Goal: Use online tool/utility: Utilize a website feature to perform a specific function

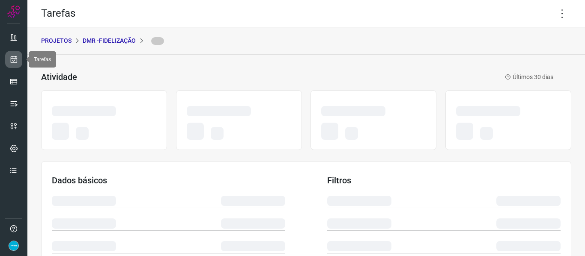
click at [15, 60] on icon at bounding box center [13, 59] width 9 height 9
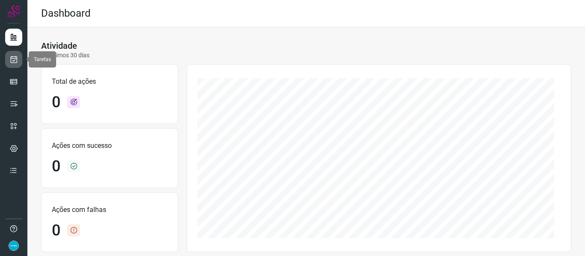
click at [15, 63] on icon at bounding box center [13, 59] width 9 height 9
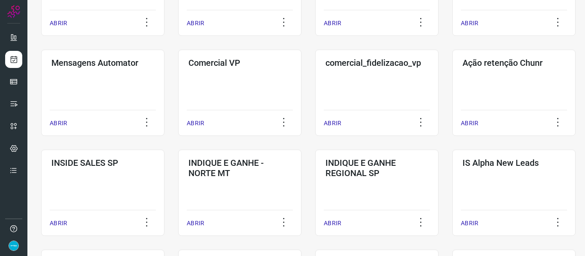
scroll to position [342, 0]
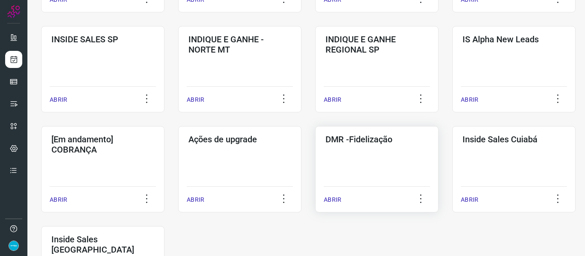
click at [336, 201] on p "ABRIR" at bounding box center [333, 200] width 18 height 9
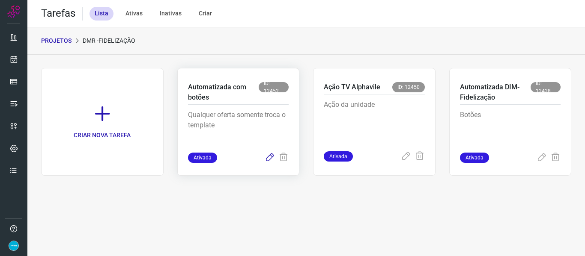
click at [269, 160] on icon at bounding box center [269, 158] width 10 height 10
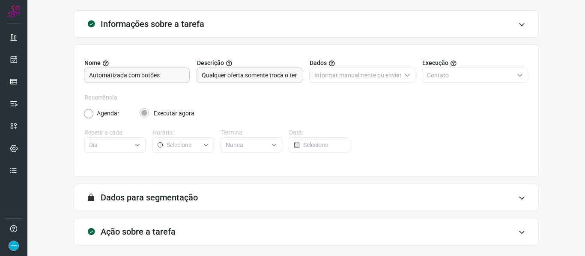
scroll to position [78, 0]
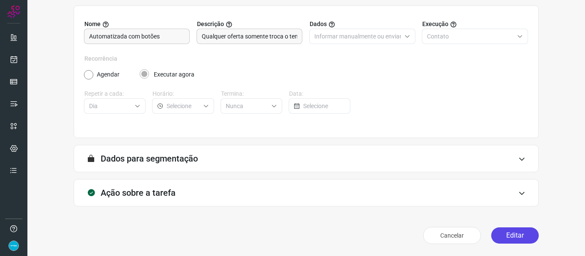
click at [528, 230] on button "Editar" at bounding box center [515, 236] width 48 height 16
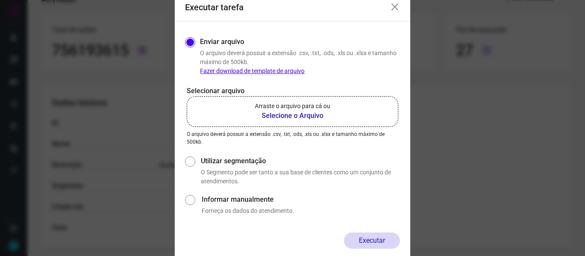
click at [287, 113] on b "Selecione o Arquivo" at bounding box center [292, 116] width 75 height 10
click at [0, 0] on input "Arraste o arquivo para cá ou Selecione o Arquivo" at bounding box center [0, 0] width 0 height 0
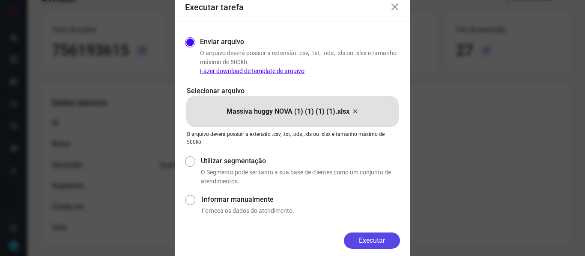
click at [374, 243] on button "Executar" at bounding box center [372, 241] width 56 height 16
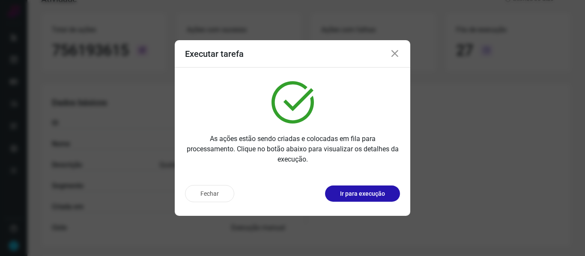
click at [396, 55] on icon at bounding box center [394, 54] width 10 height 10
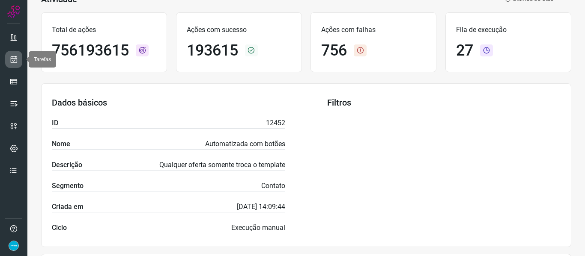
click at [9, 61] on link at bounding box center [13, 59] width 17 height 17
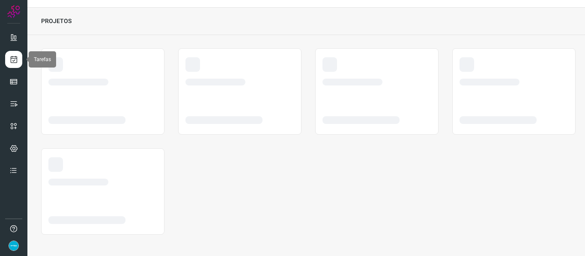
scroll to position [20, 0]
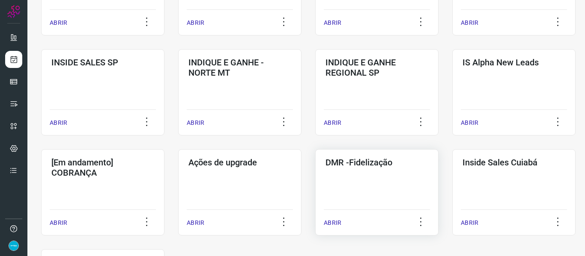
click at [336, 221] on p "ABRIR" at bounding box center [333, 223] width 18 height 9
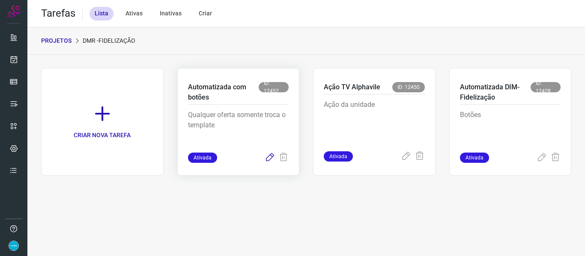
click at [270, 157] on icon at bounding box center [269, 158] width 10 height 10
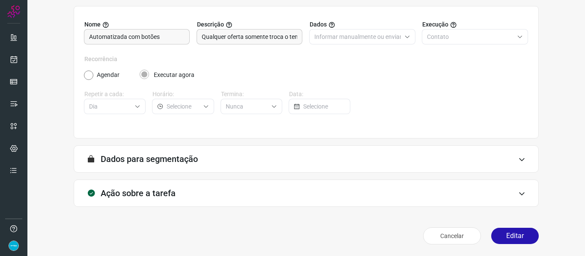
scroll to position [78, 0]
click at [513, 234] on button "Editar" at bounding box center [515, 236] width 48 height 16
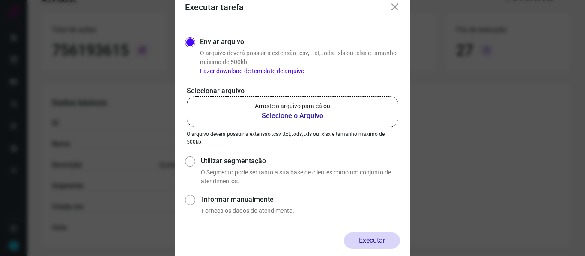
click at [283, 116] on b "Selecione o Arquivo" at bounding box center [292, 116] width 75 height 10
click at [0, 0] on input "Arraste o arquivo para cá ou Selecione o Arquivo" at bounding box center [0, 0] width 0 height 0
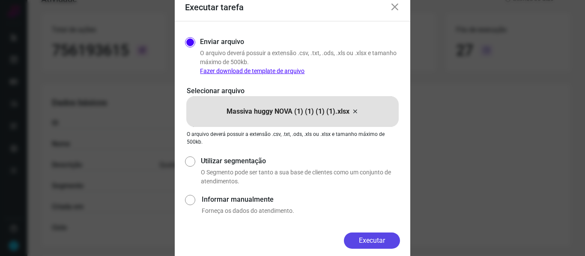
click at [380, 240] on button "Executar" at bounding box center [372, 241] width 56 height 16
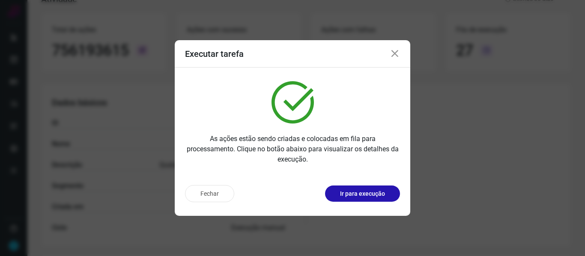
drag, startPoint x: 398, startPoint y: 54, endPoint x: 242, endPoint y: 35, distance: 157.4
click at [398, 54] on icon at bounding box center [394, 54] width 10 height 10
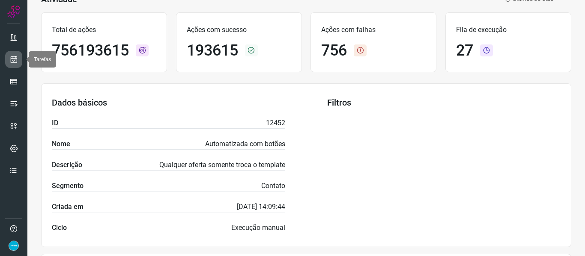
click at [16, 54] on link at bounding box center [13, 59] width 17 height 17
